Goal: Task Accomplishment & Management: Use online tool/utility

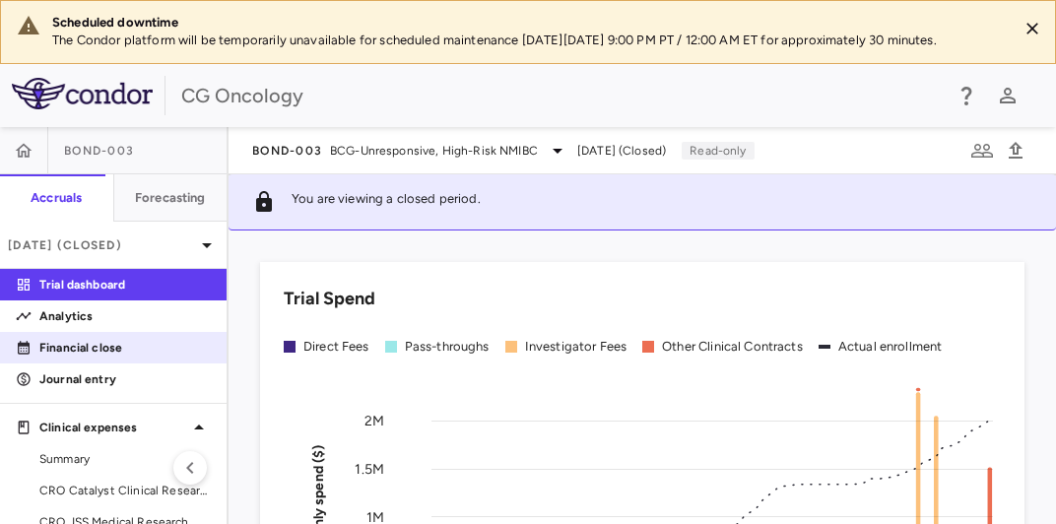
drag, startPoint x: 120, startPoint y: 372, endPoint x: 146, endPoint y: 372, distance: 25.6
click at [120, 357] on p "Financial close" at bounding box center [124, 348] width 171 height 18
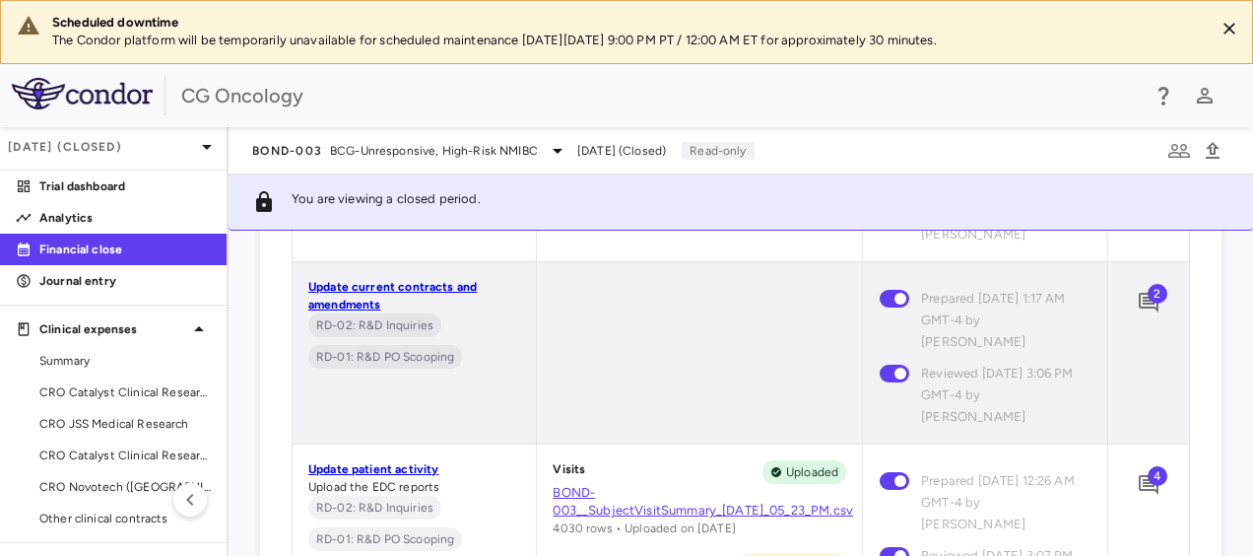
scroll to position [1281, 0]
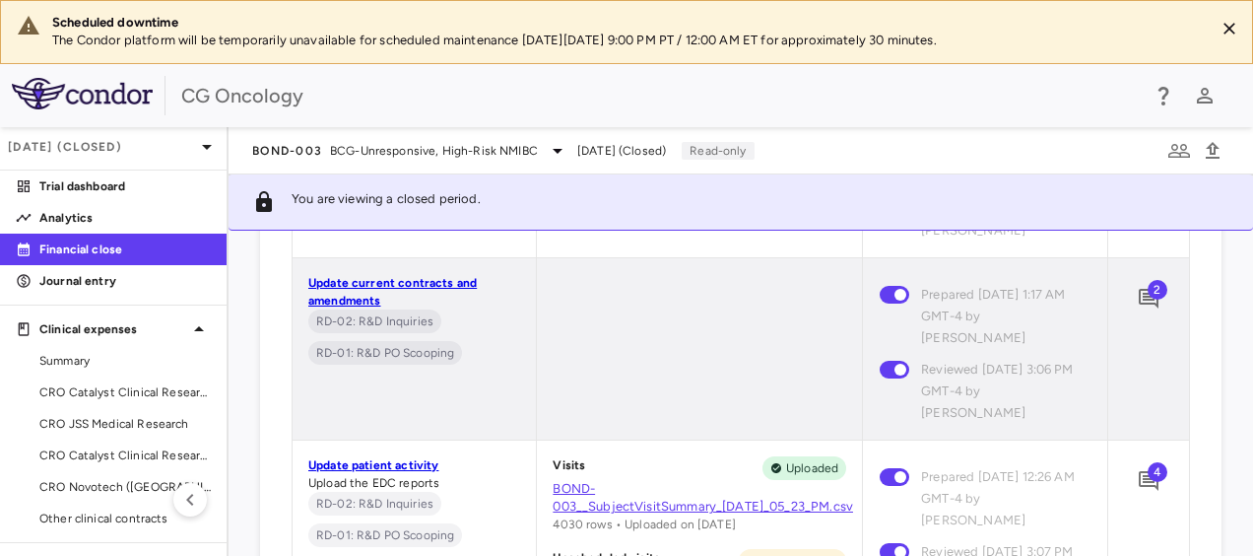
click at [1055, 292] on span "2" at bounding box center [1158, 290] width 20 height 20
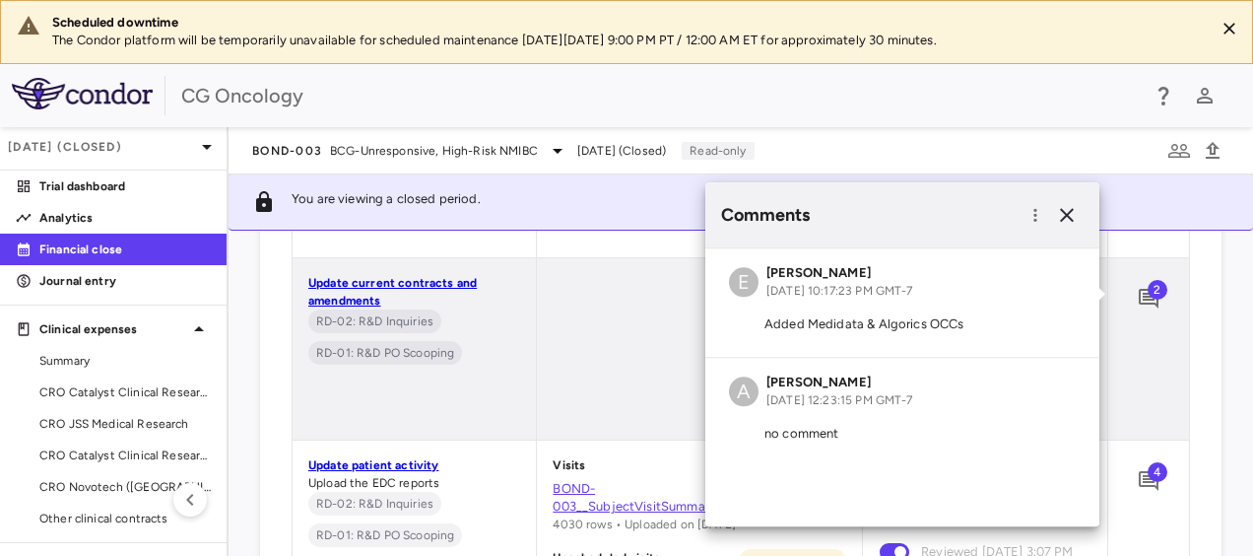
click at [640, 148] on span "Jun 2025 (Closed)" at bounding box center [621, 151] width 89 height 18
click at [1055, 211] on icon "button" at bounding box center [1067, 215] width 24 height 24
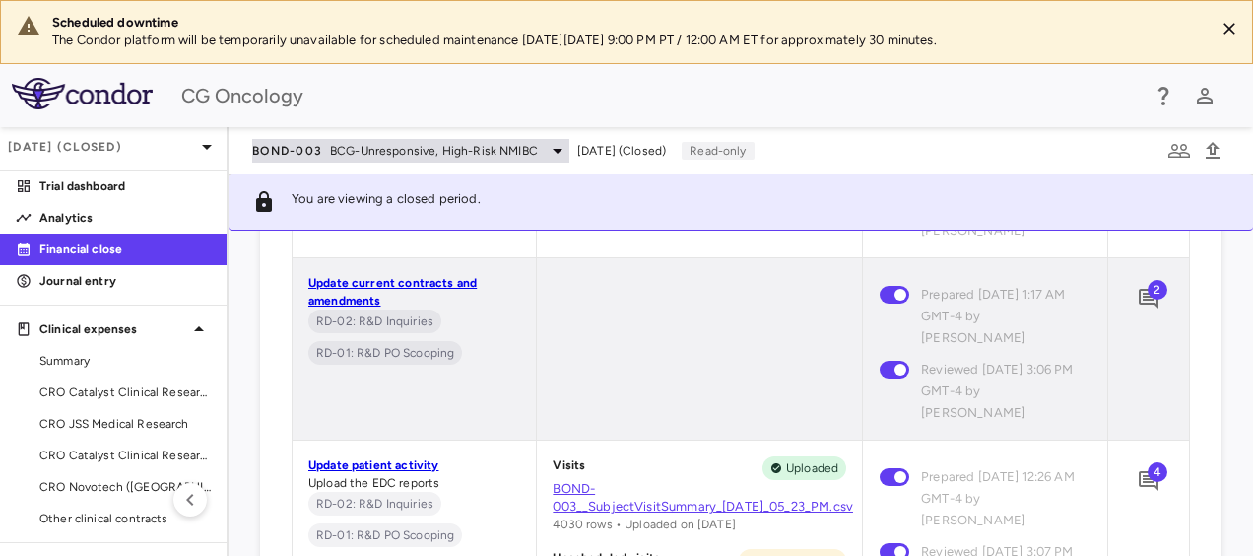
click at [550, 153] on icon at bounding box center [558, 151] width 24 height 24
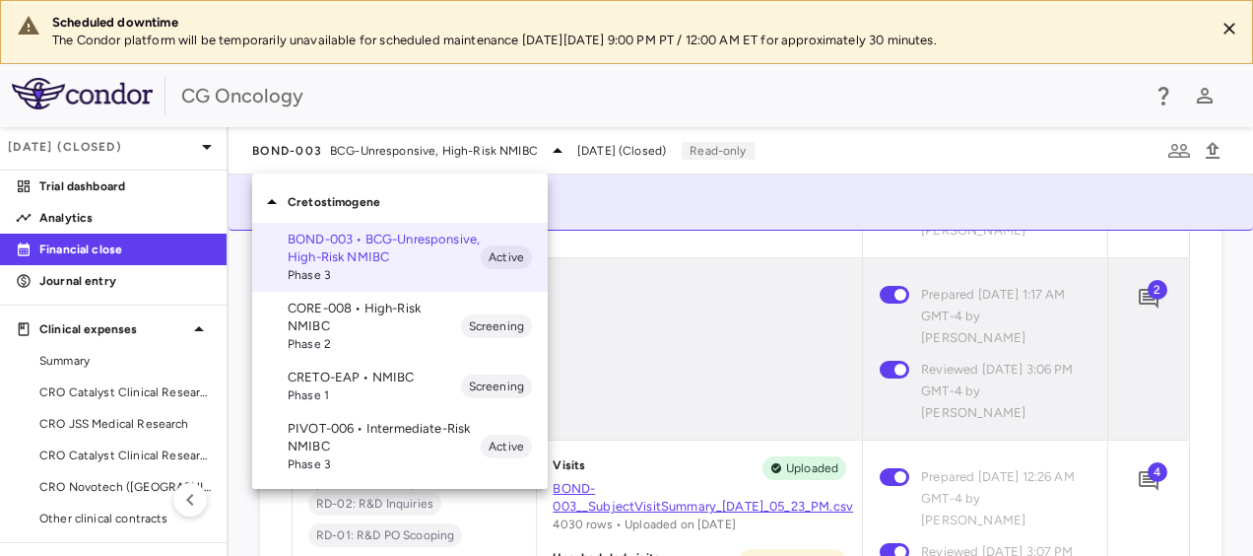
click at [623, 150] on div at bounding box center [626, 278] width 1253 height 556
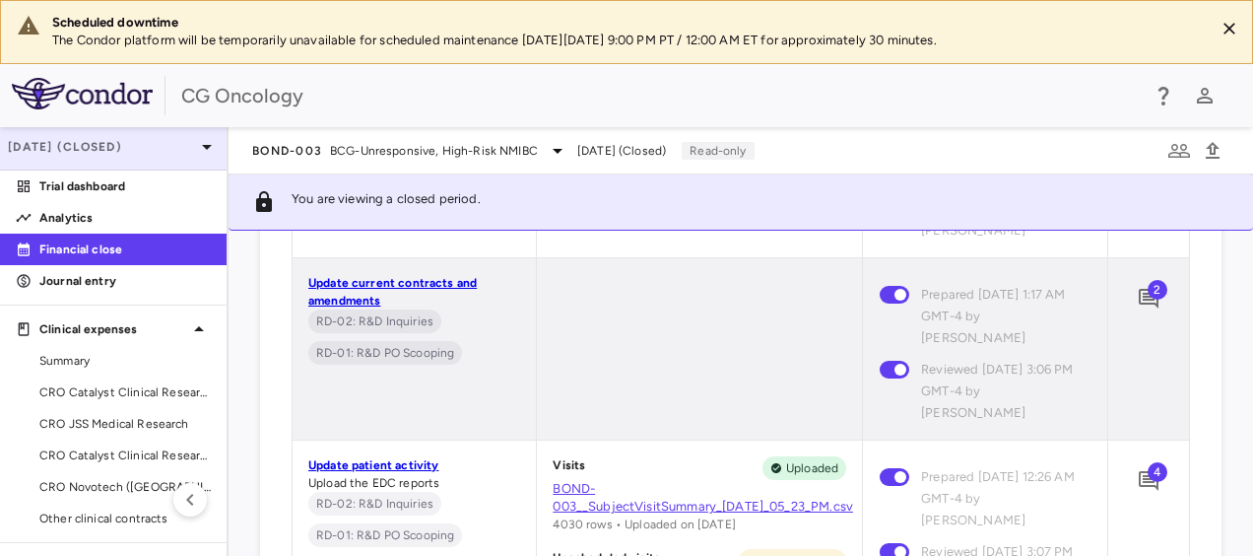
click at [195, 155] on icon at bounding box center [207, 147] width 24 height 24
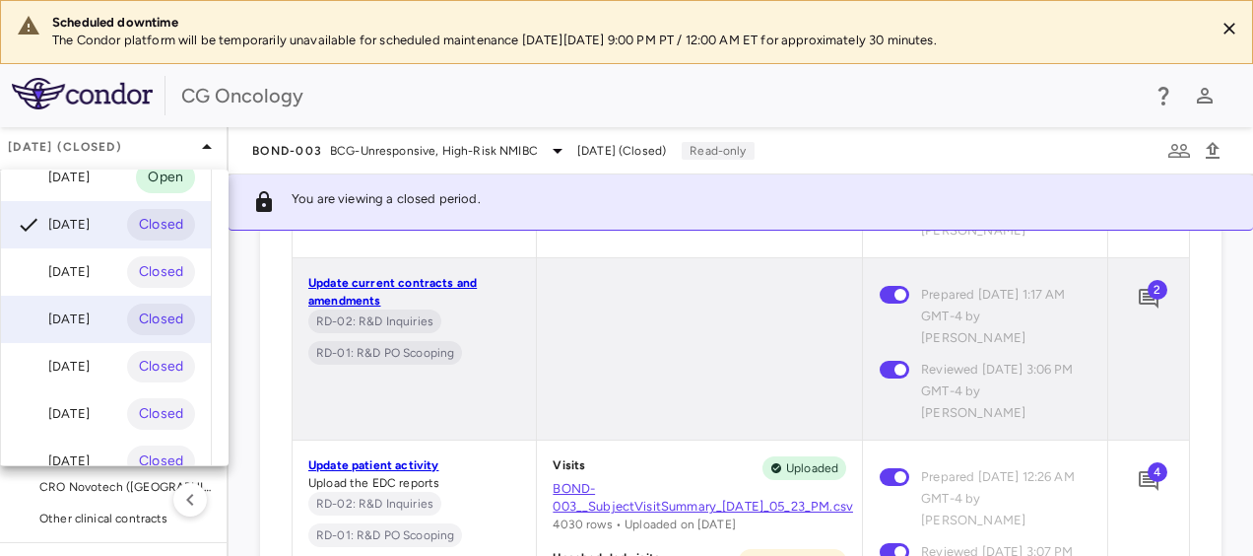
scroll to position [0, 0]
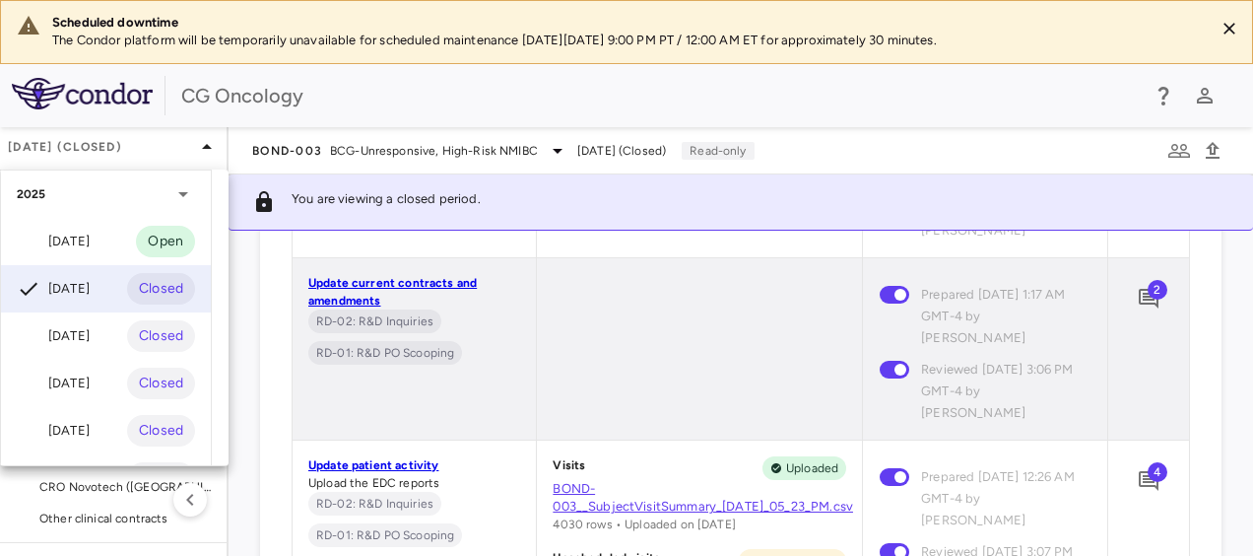
click at [149, 201] on div "2025" at bounding box center [94, 194] width 155 height 18
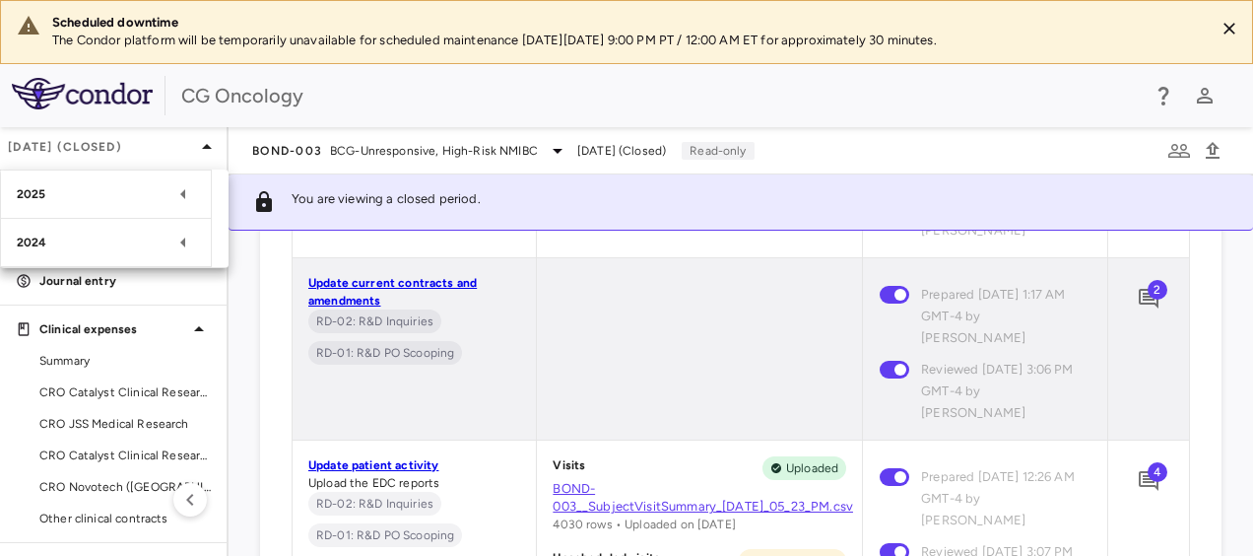
click at [197, 153] on div at bounding box center [626, 278] width 1253 height 556
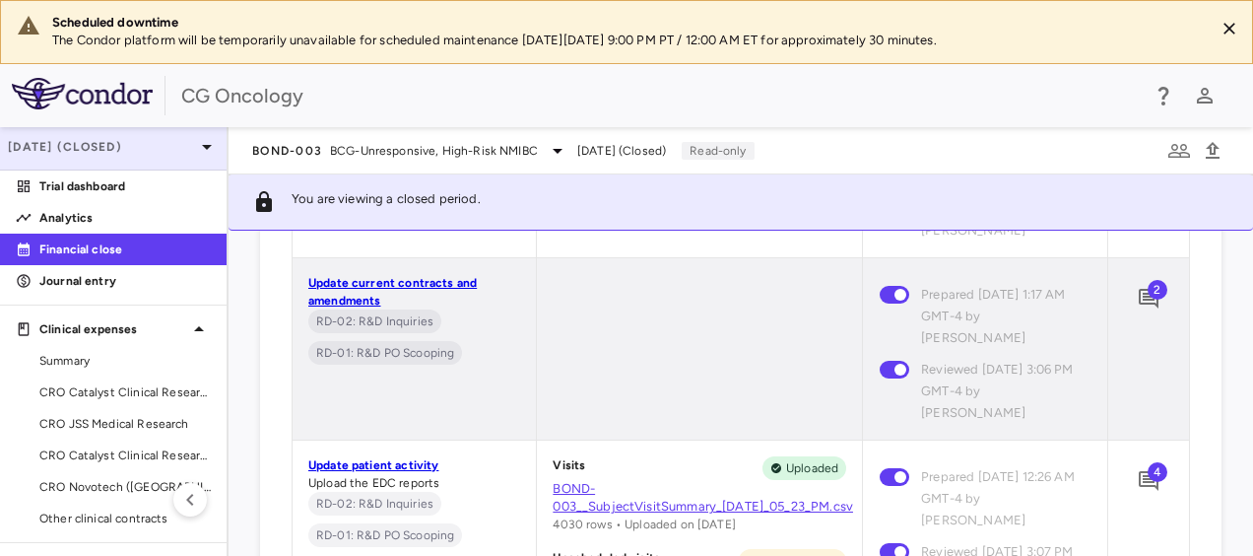
click at [202, 145] on icon at bounding box center [207, 147] width 10 height 5
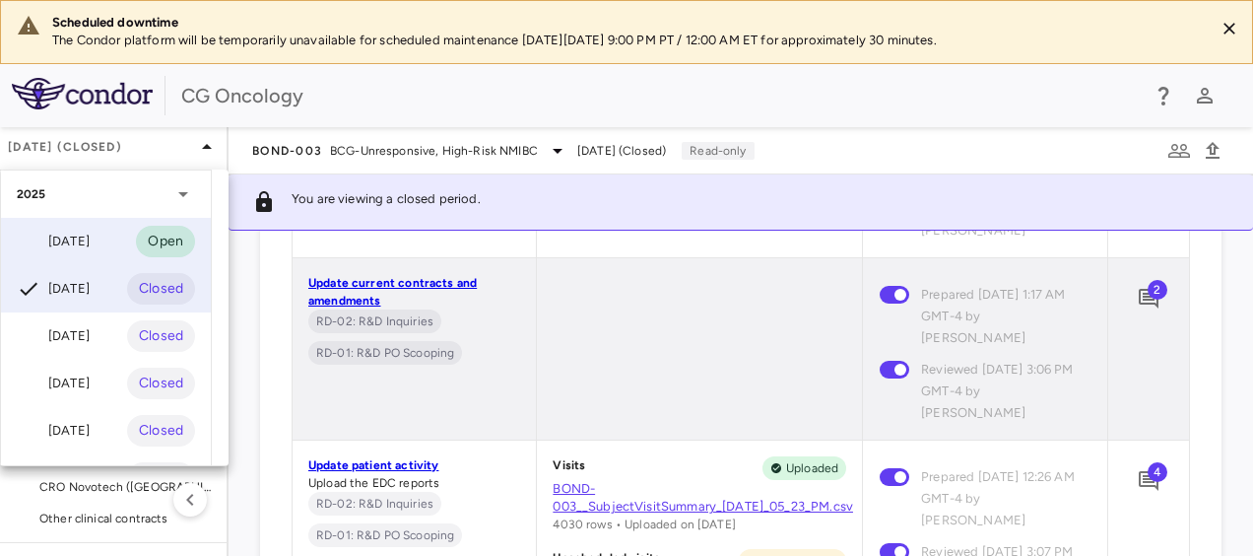
click at [131, 242] on div "Jul 2025 Open" at bounding box center [106, 241] width 210 height 47
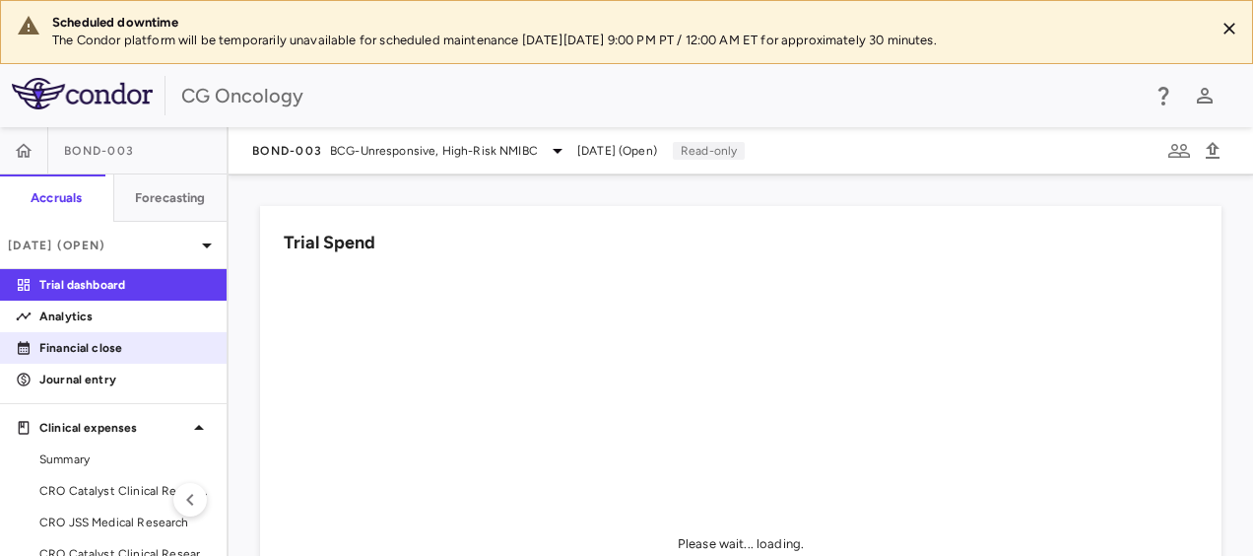
drag, startPoint x: 105, startPoint y: 345, endPoint x: 157, endPoint y: 349, distance: 51.4
click at [105, 345] on p "Financial close" at bounding box center [124, 348] width 171 height 18
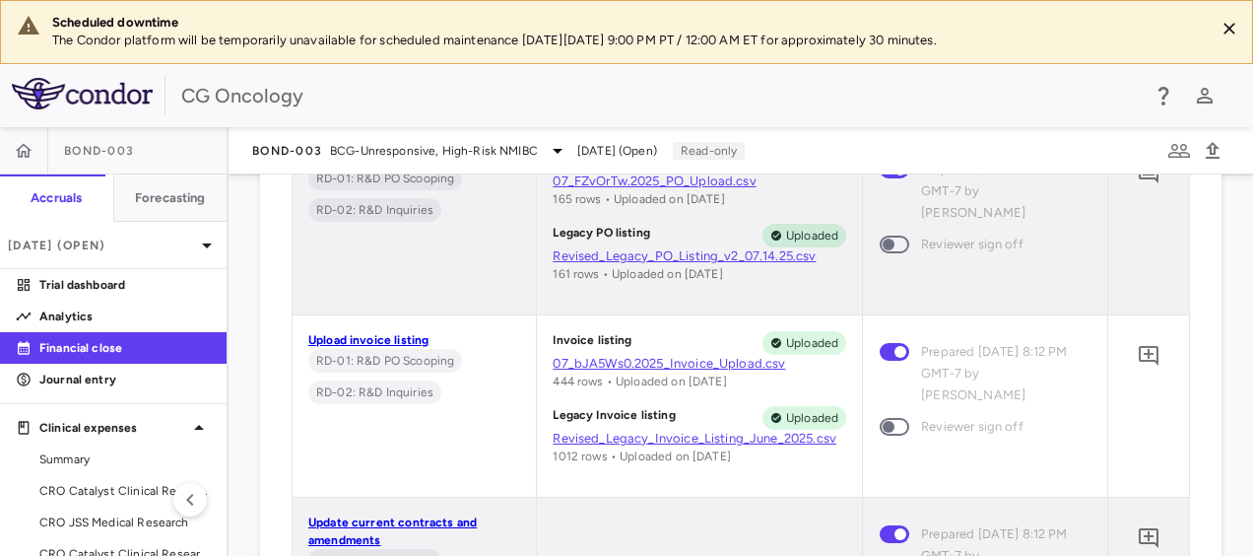
scroll to position [1084, 0]
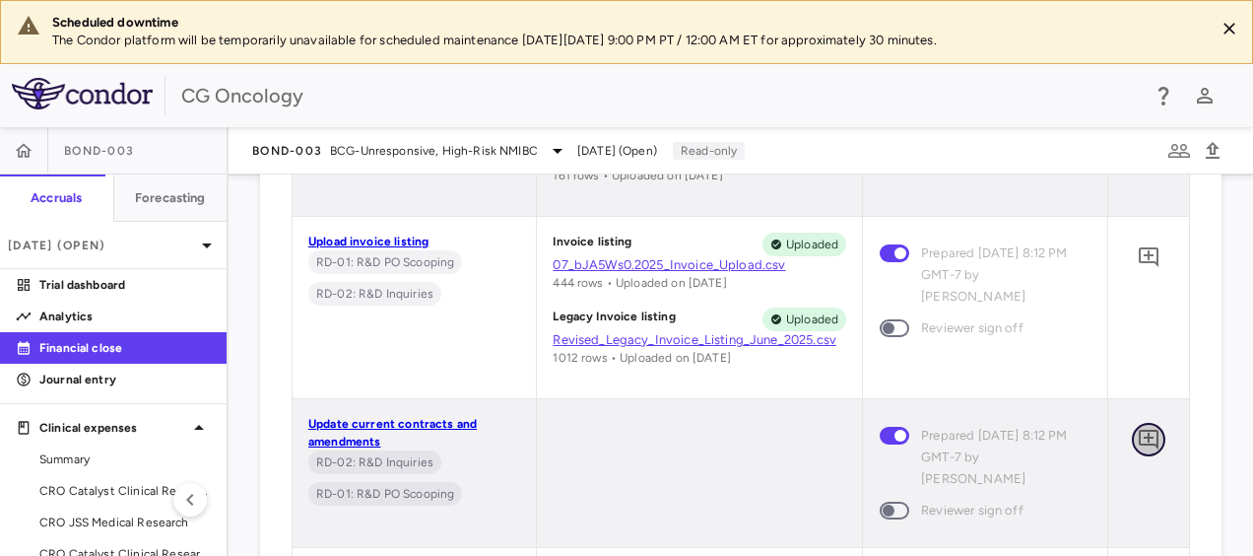
click at [1055, 438] on icon "Add comment" at bounding box center [1149, 440] width 20 height 20
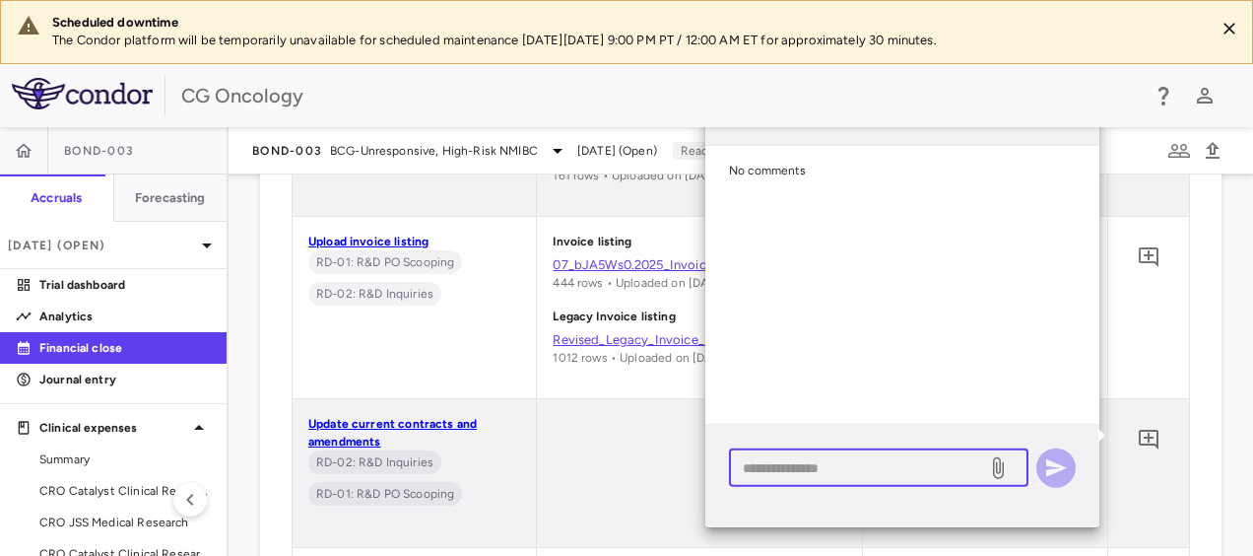
click at [931, 469] on textarea at bounding box center [858, 467] width 231 height 22
type textarea "**"
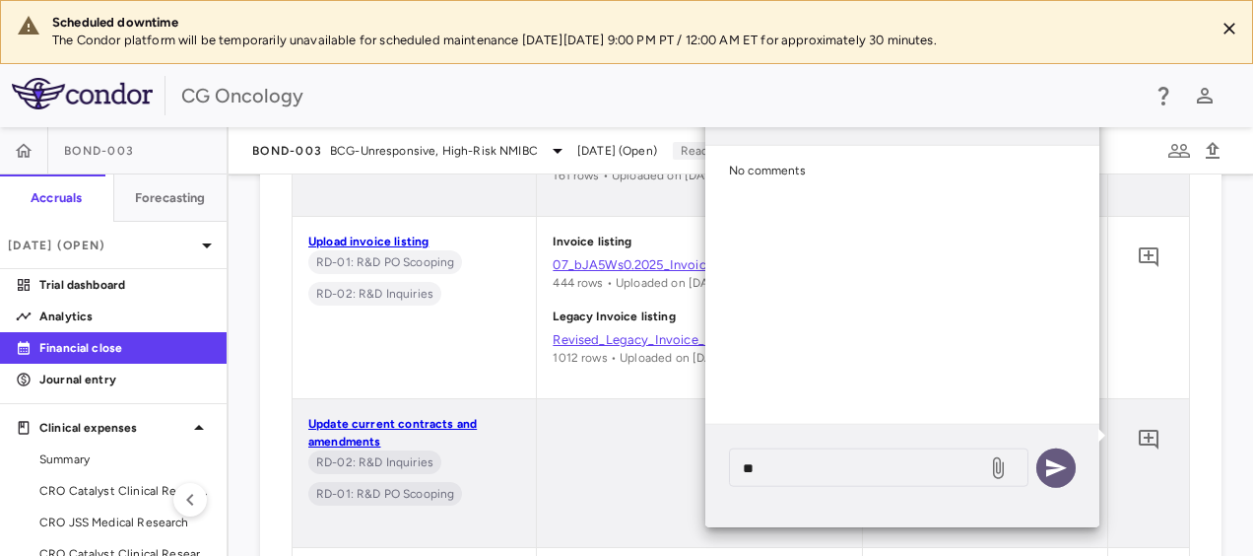
click at [1041, 478] on button "button" at bounding box center [1056, 467] width 39 height 39
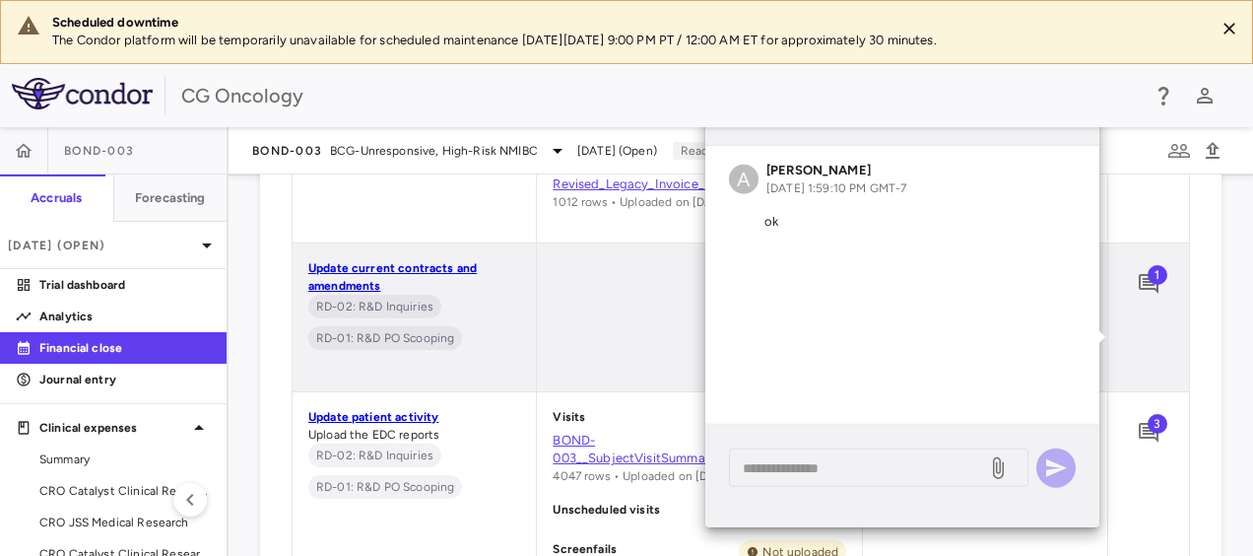
scroll to position [1281, 0]
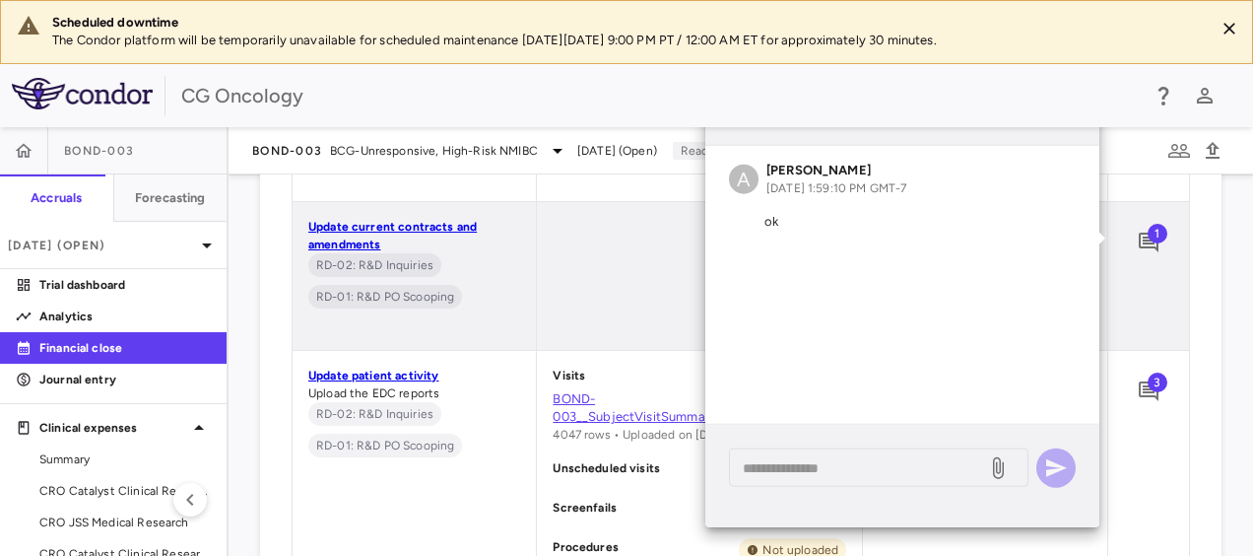
click at [1055, 367] on div "Data collection (0/6) Task Upload status Sign off Upload PO listing RD-01: R&D …" at bounding box center [741, 324] width 962 height 1241
click at [1055, 384] on span "3" at bounding box center [1158, 382] width 20 height 20
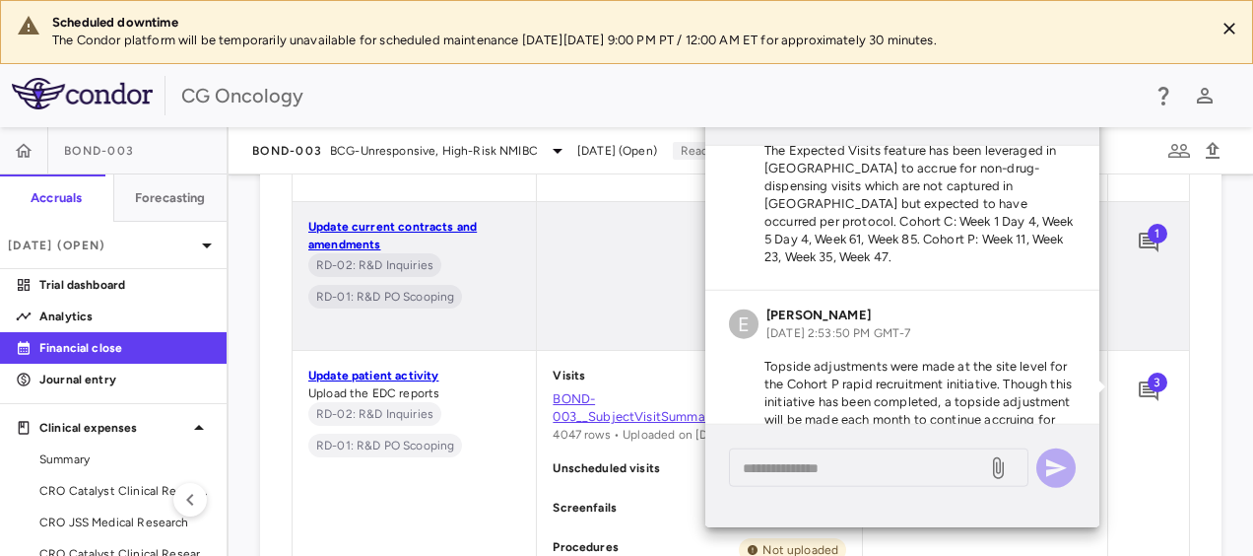
scroll to position [297, 0]
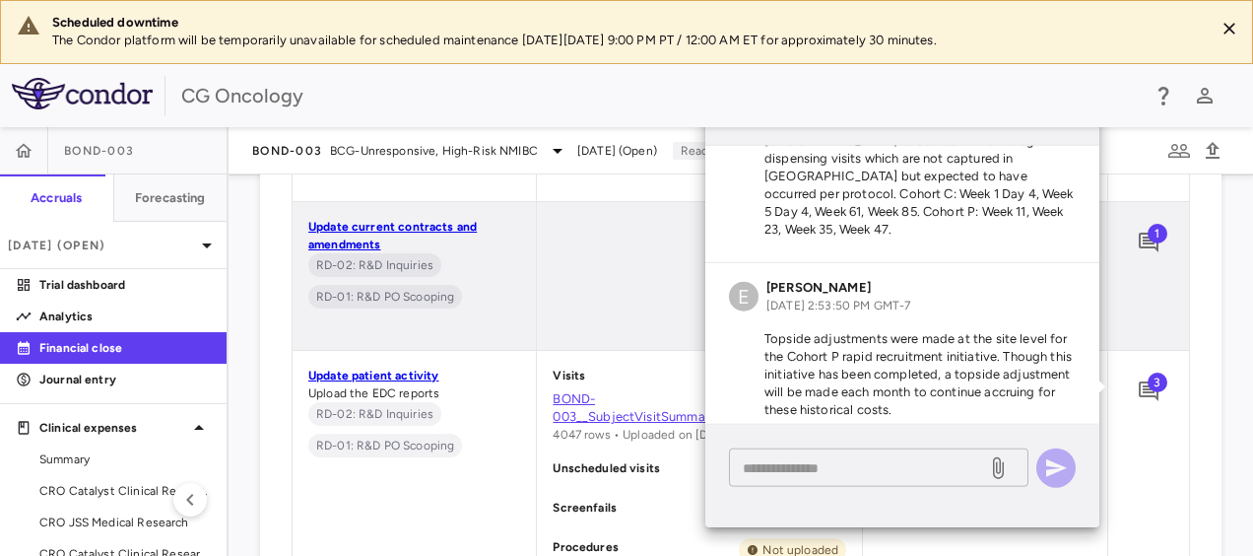
click at [922, 462] on textarea at bounding box center [858, 467] width 231 height 22
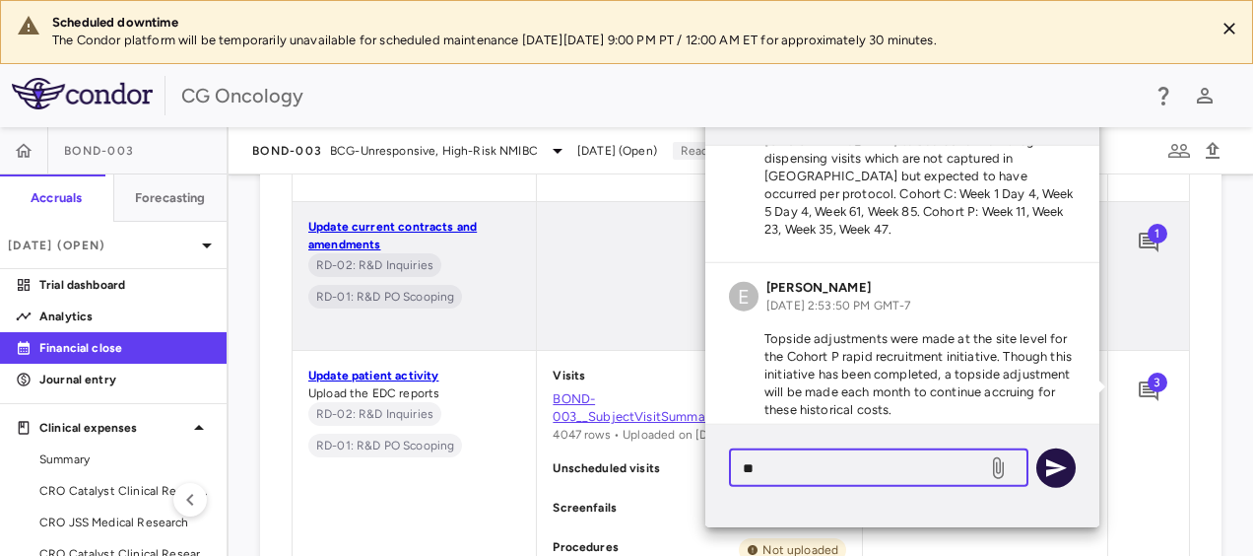
type textarea "**"
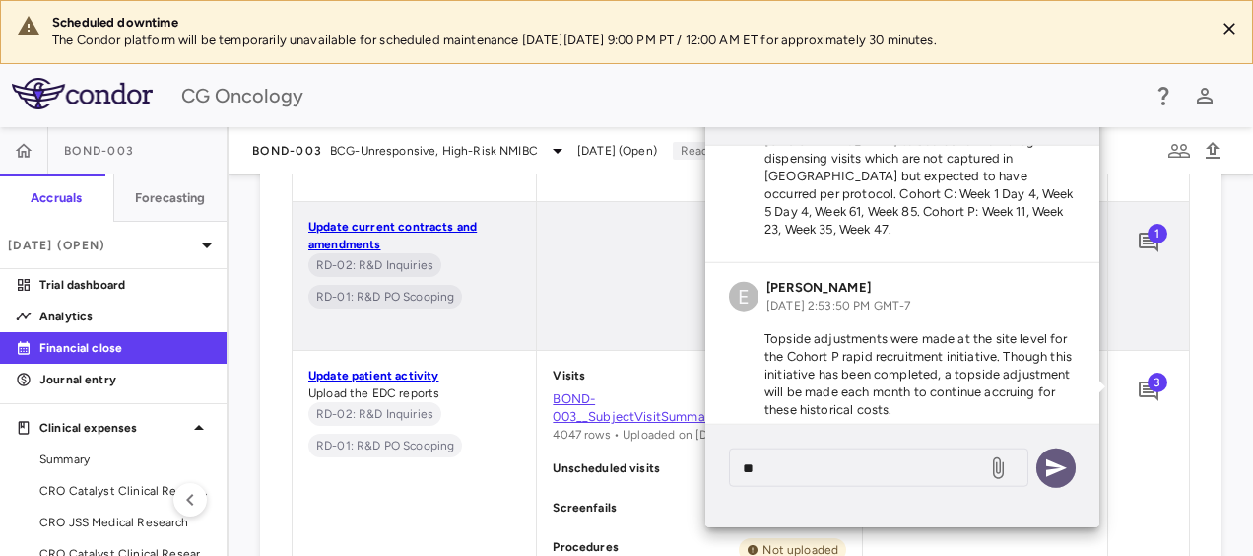
click at [1055, 467] on icon "button" at bounding box center [1056, 468] width 21 height 18
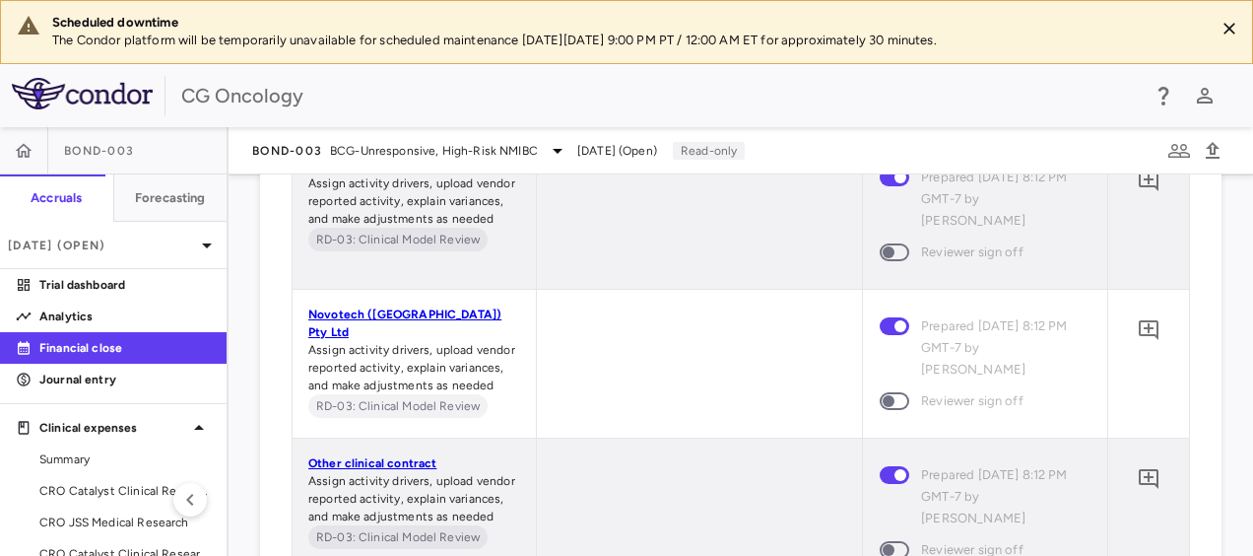
scroll to position [2759, 0]
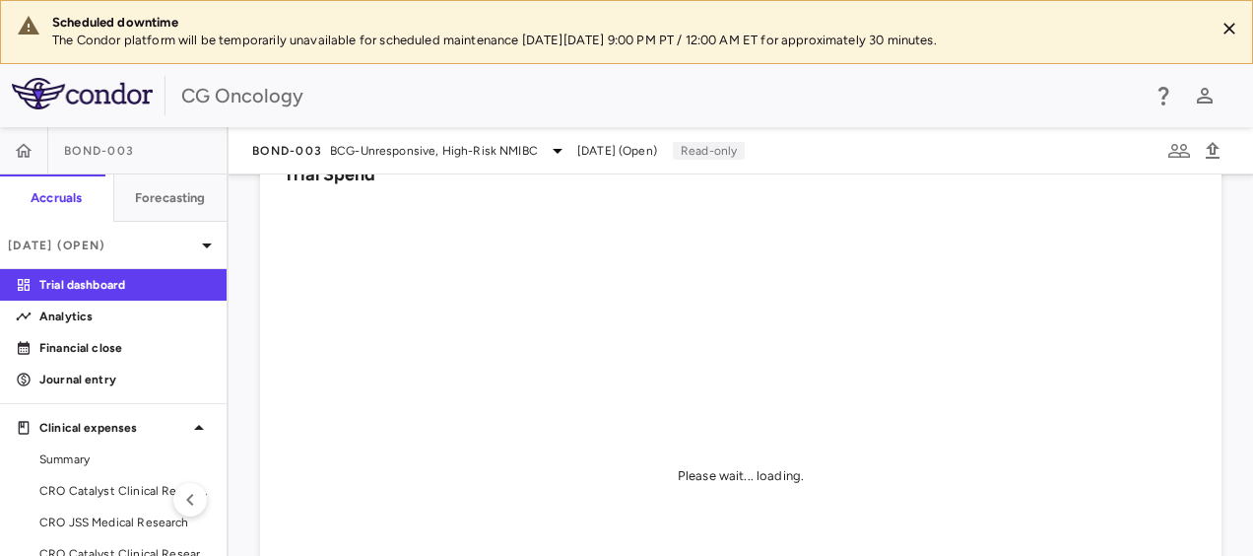
scroll to position [99, 0]
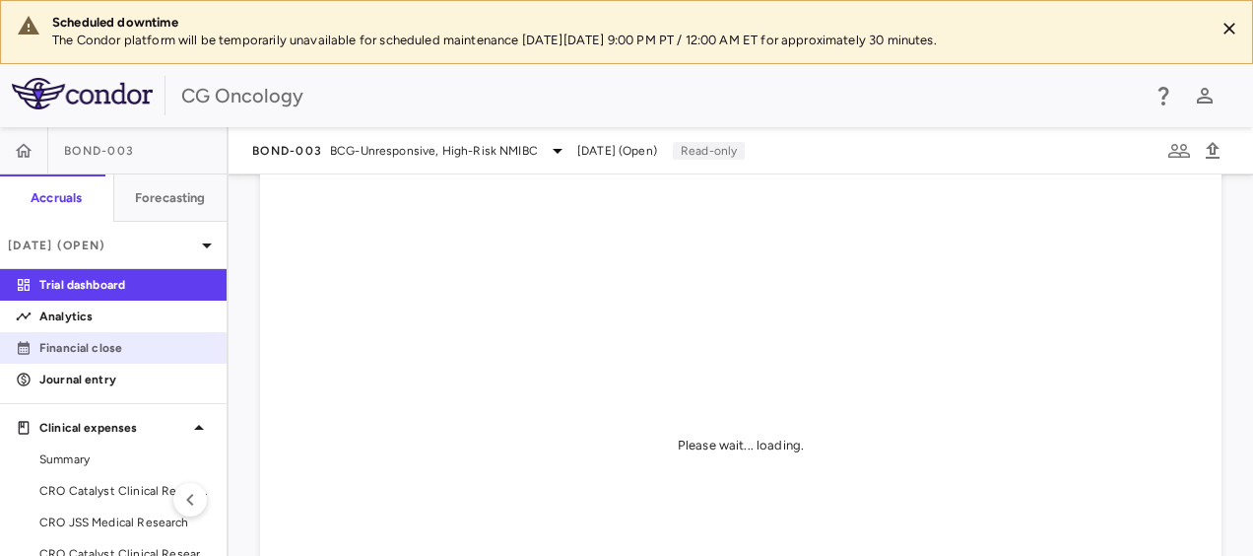
click at [97, 347] on p "Financial close" at bounding box center [124, 348] width 171 height 18
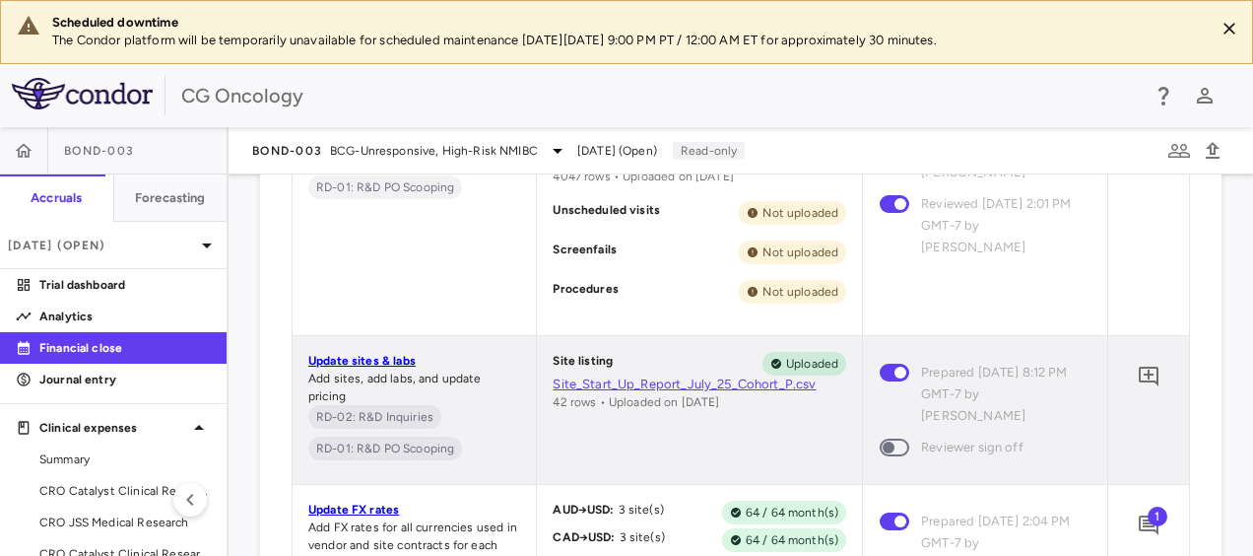
scroll to position [1602, 0]
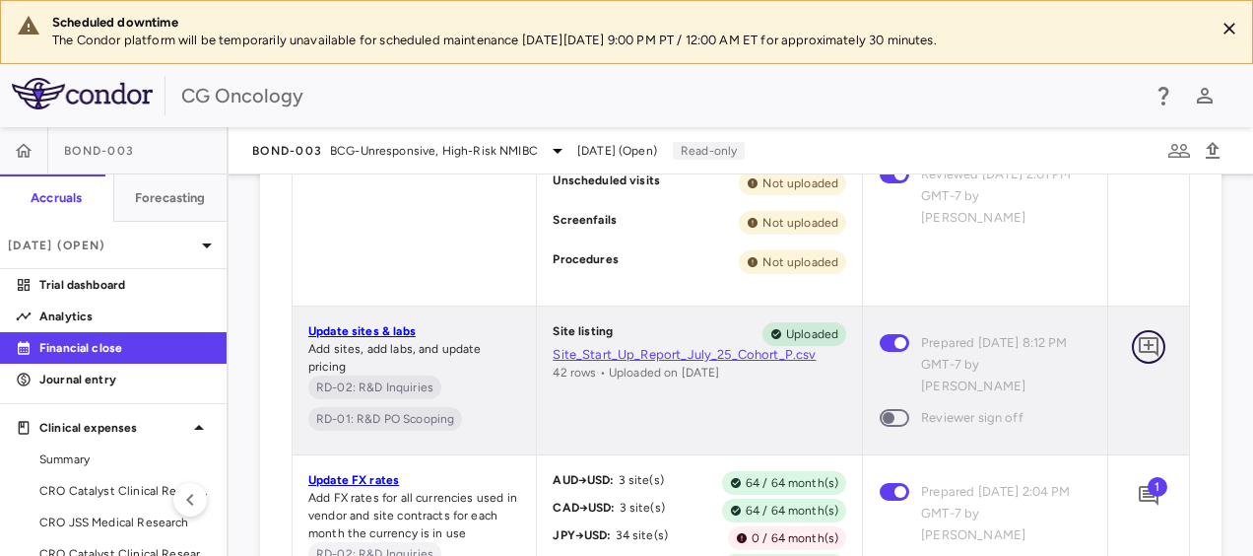
click at [1055, 344] on icon "Add comment" at bounding box center [1149, 347] width 20 height 20
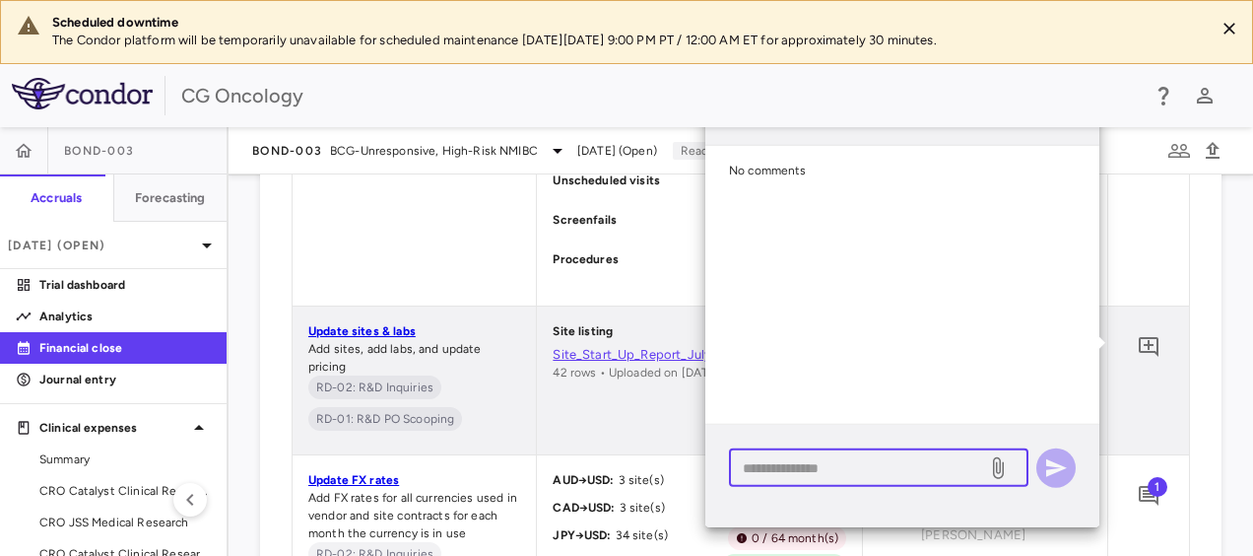
click at [868, 462] on textarea at bounding box center [858, 467] width 231 height 22
type textarea "**"
click at [1052, 480] on button "button" at bounding box center [1056, 467] width 39 height 39
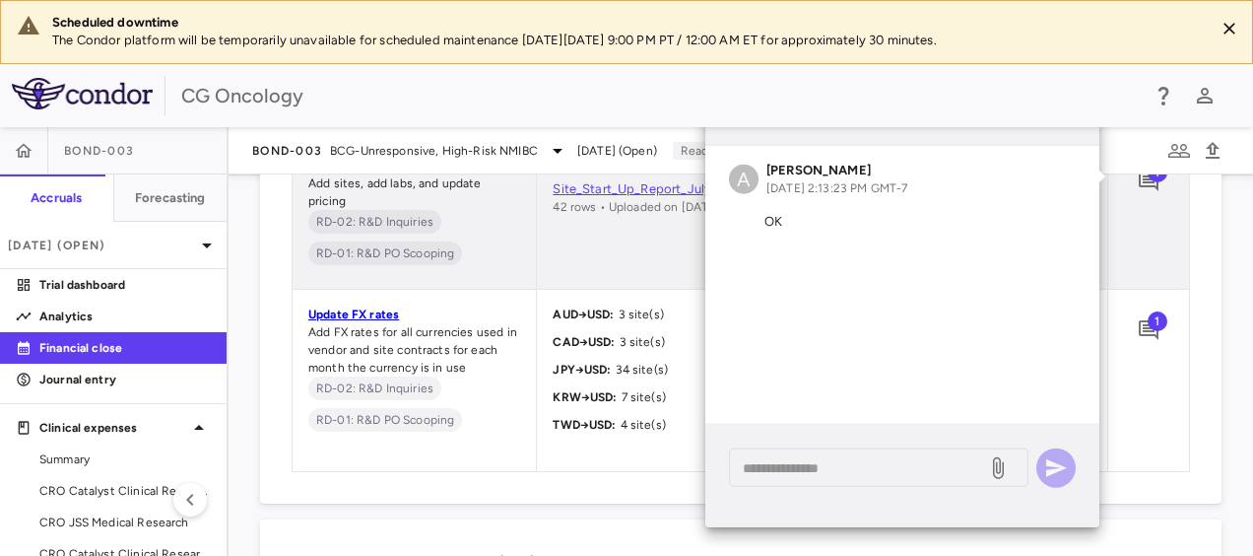
scroll to position [1799, 0]
